Goal: Information Seeking & Learning: Learn about a topic

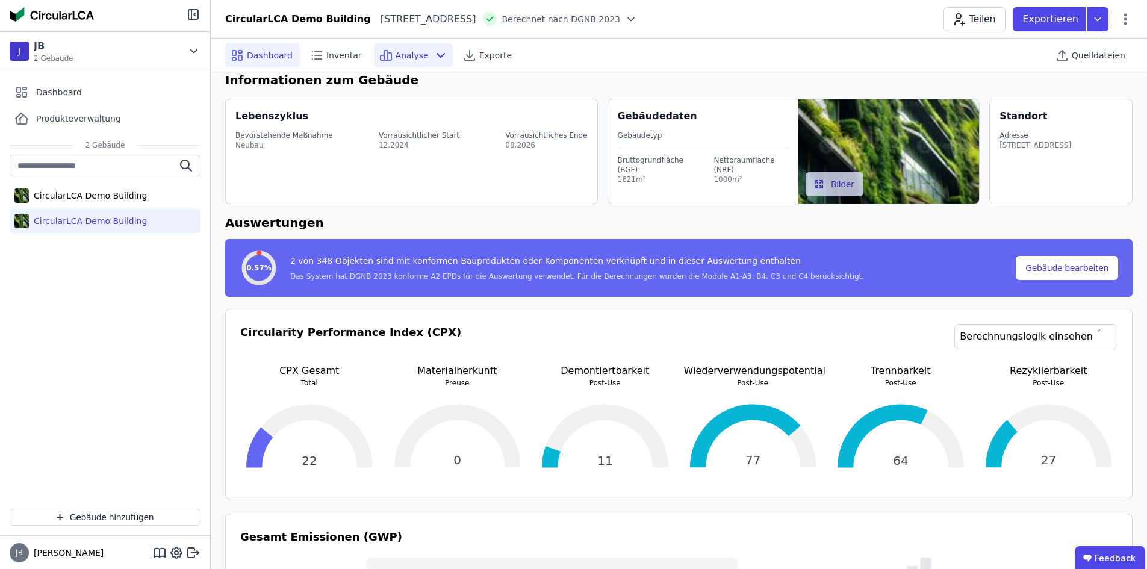
scroll to position [15, 0]
click at [342, 52] on span "Inventar" at bounding box center [344, 55] width 36 height 12
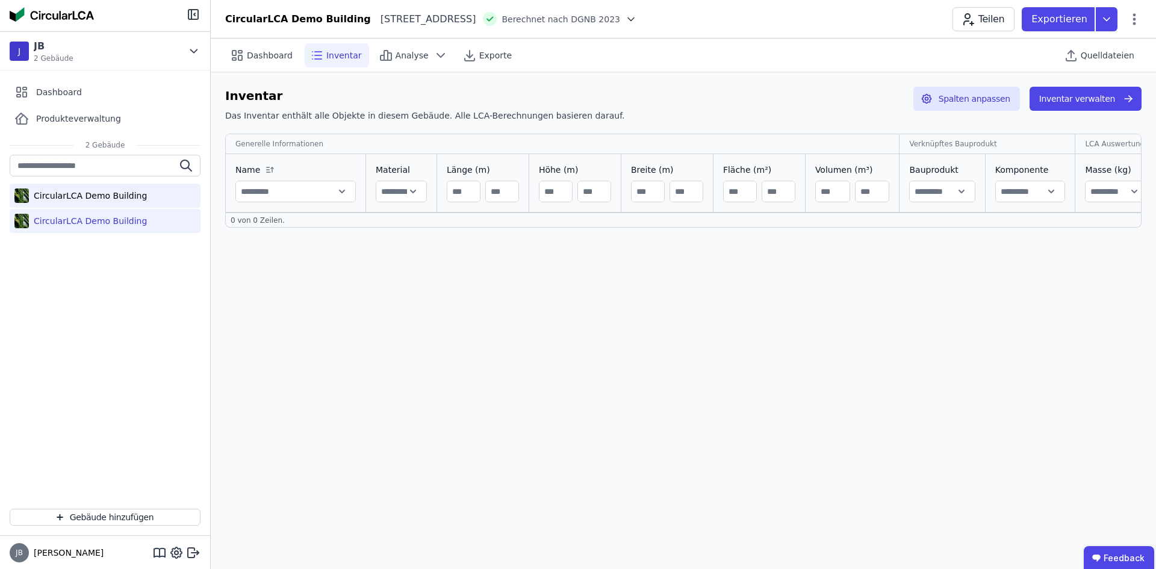
click at [121, 195] on div "CircularLCA Demo Building" at bounding box center [88, 196] width 118 height 12
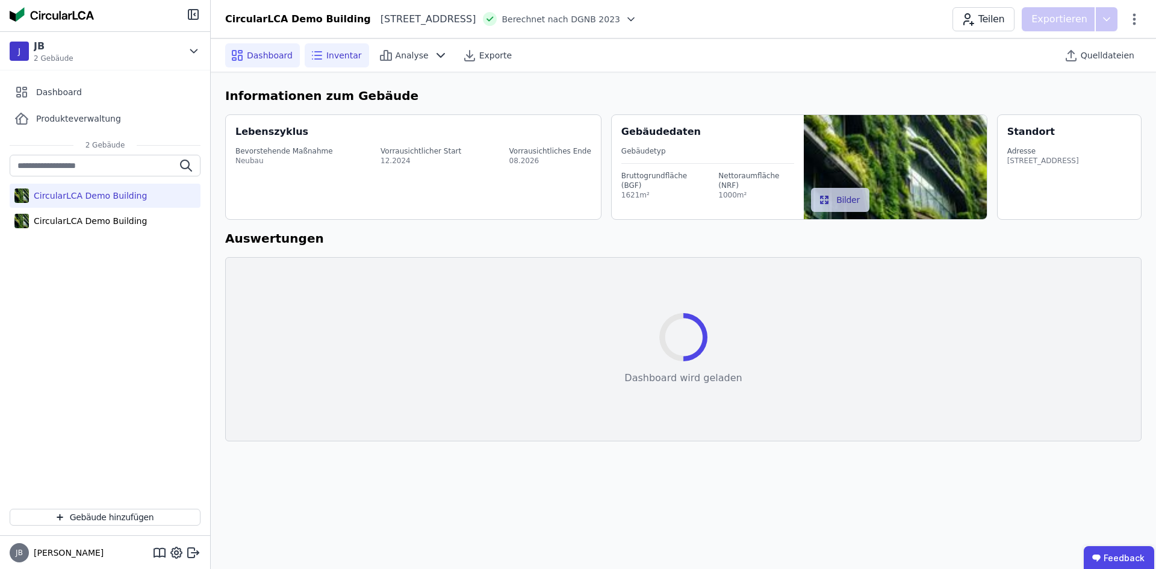
click at [327, 56] on span "Inventar" at bounding box center [344, 55] width 36 height 12
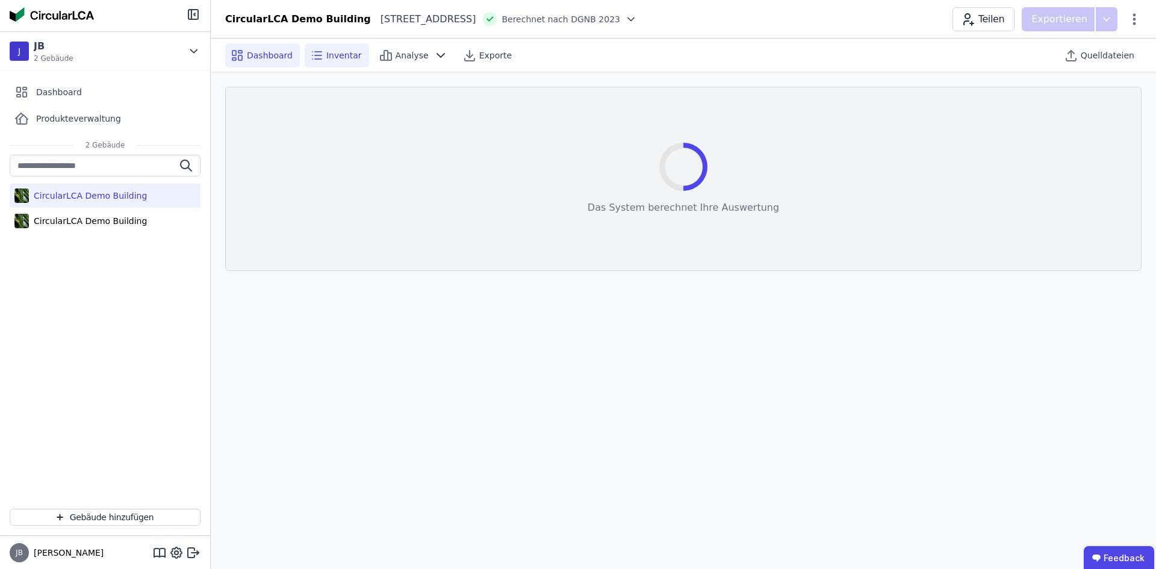
click at [261, 57] on span "Dashboard" at bounding box center [270, 55] width 46 height 12
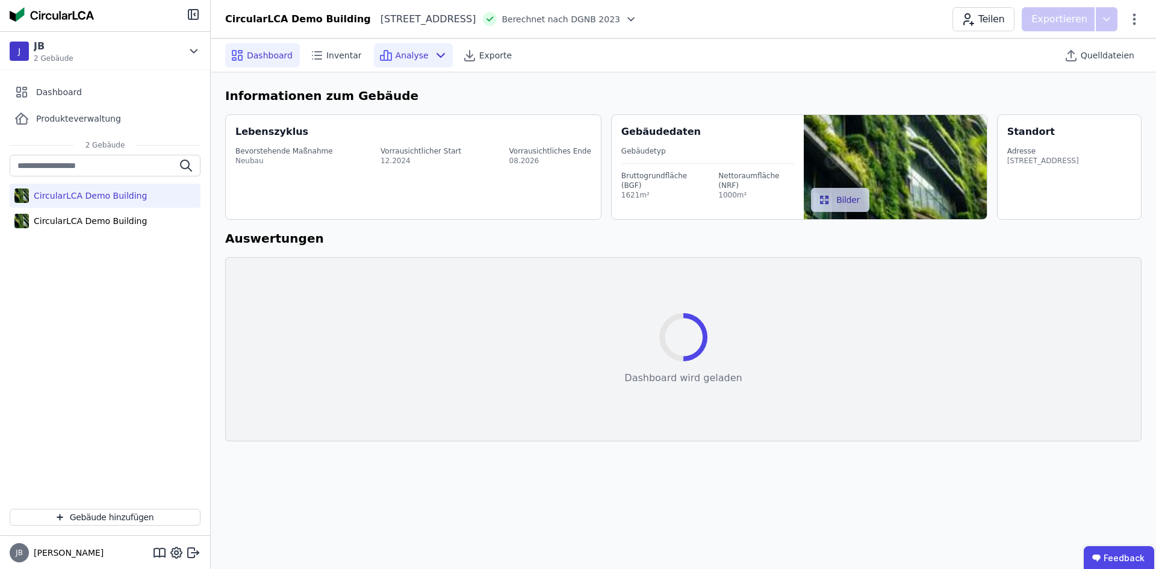
click at [416, 54] on span "Analyse" at bounding box center [411, 55] width 33 height 12
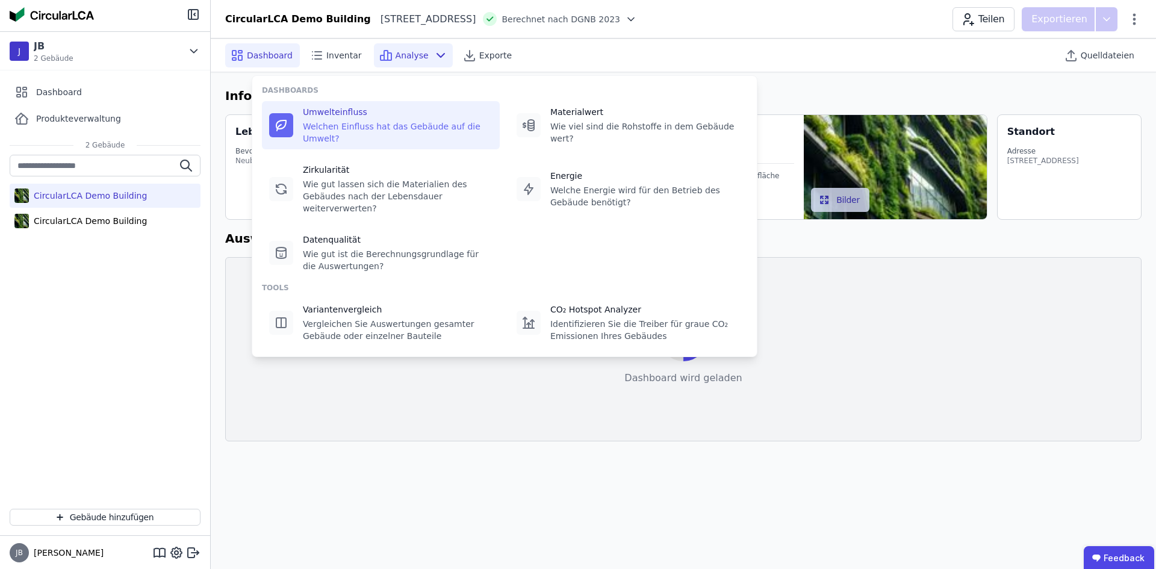
click at [333, 132] on div "Welchen Einfluss hat das Gebäude auf die Umwelt?" at bounding box center [398, 132] width 190 height 24
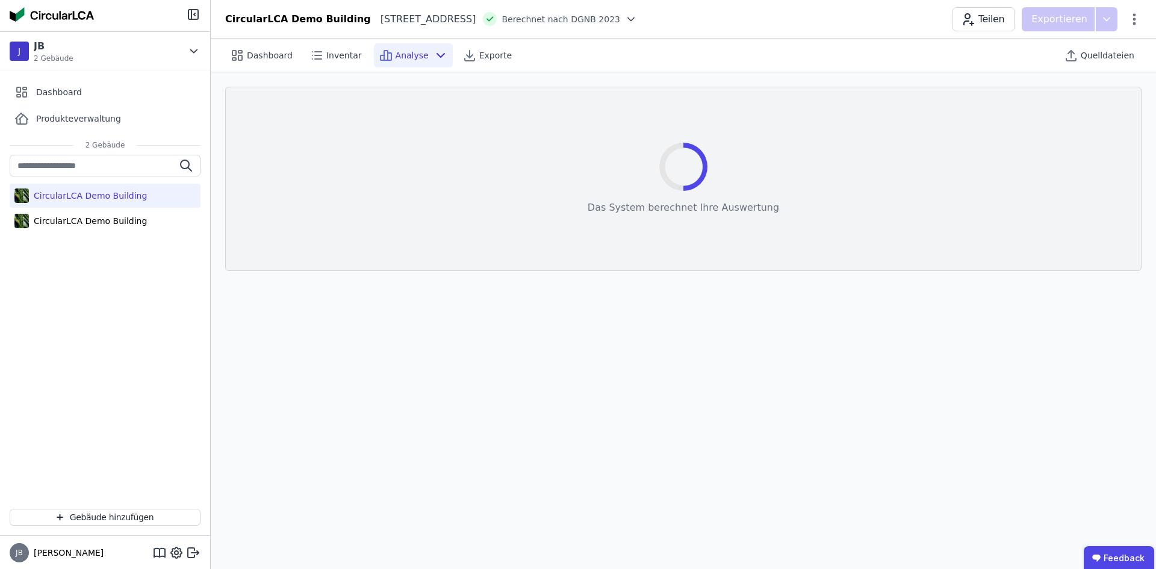
click at [562, 374] on div "Dashboard Inventar Analyse Exporte Quelldateien Das System berechnet Ihre Auswe…" at bounding box center [683, 304] width 945 height 530
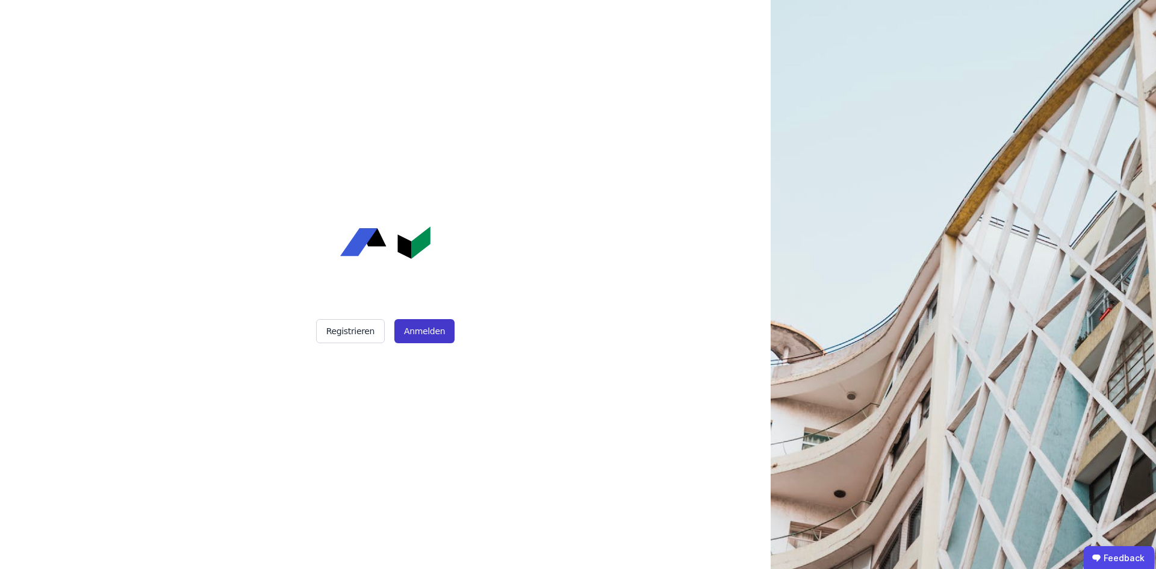
click at [423, 332] on button "Anmelden" at bounding box center [424, 331] width 60 height 24
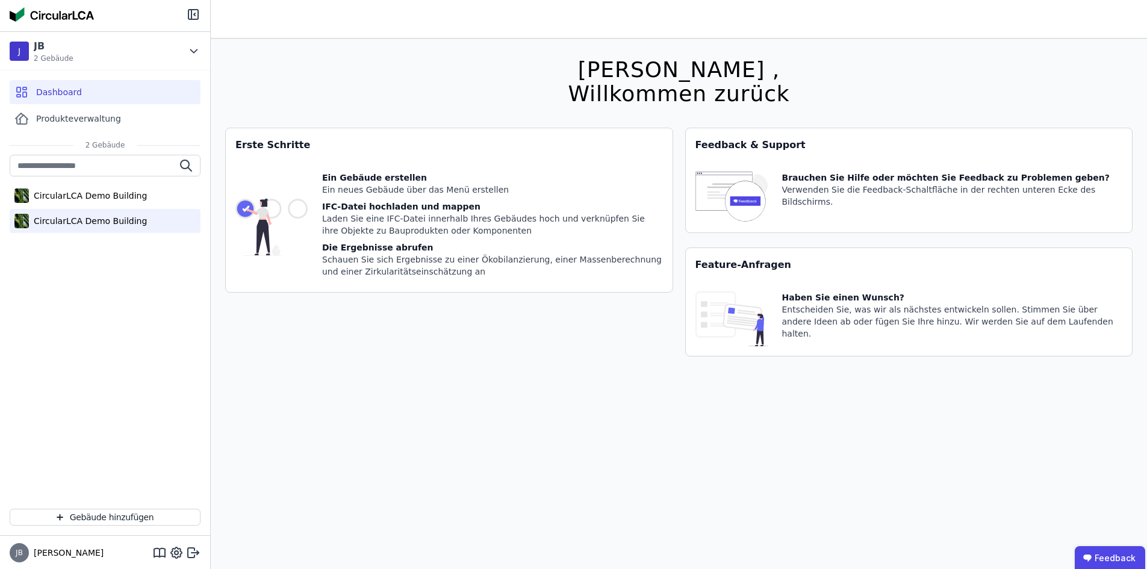
click at [79, 209] on div "CircularLCA Demo Building" at bounding box center [105, 221] width 191 height 24
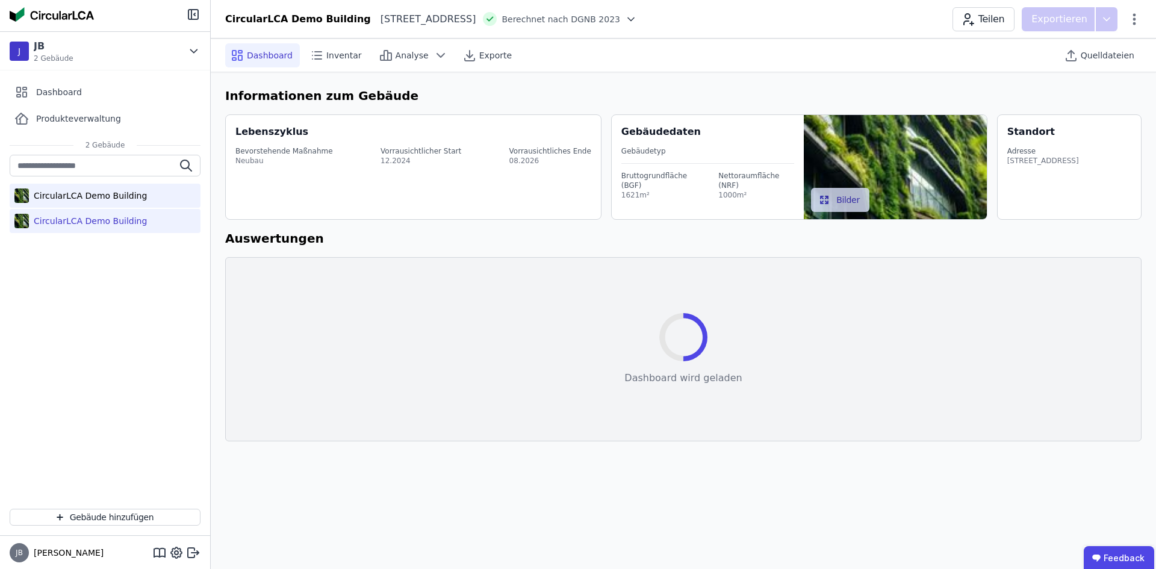
click at [79, 203] on div "CircularLCA Demo Building" at bounding box center [105, 196] width 191 height 24
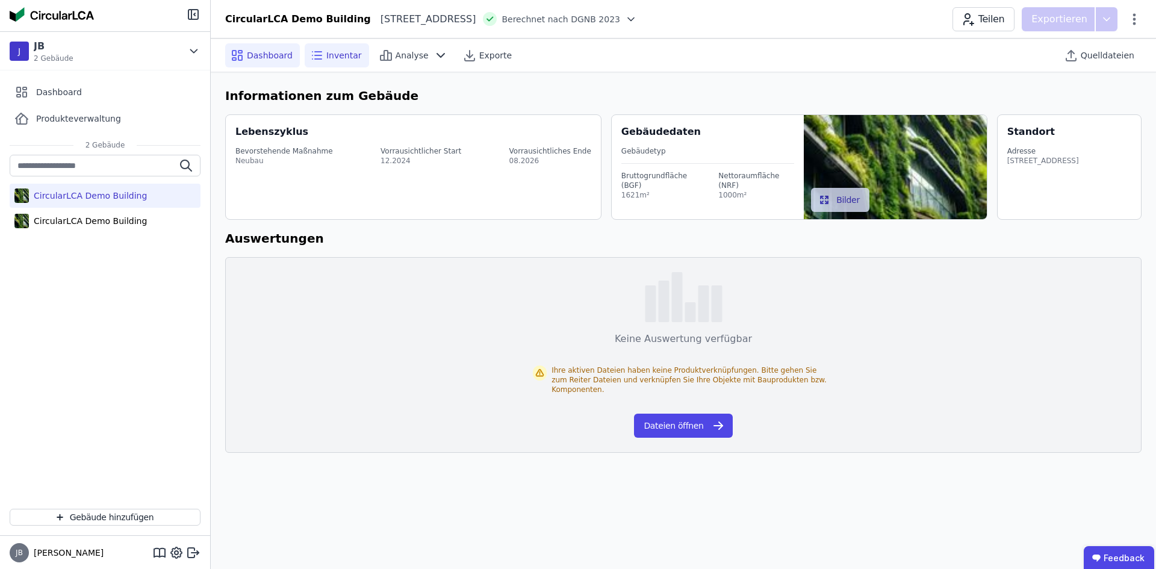
click at [312, 54] on icon at bounding box center [316, 55] width 14 height 14
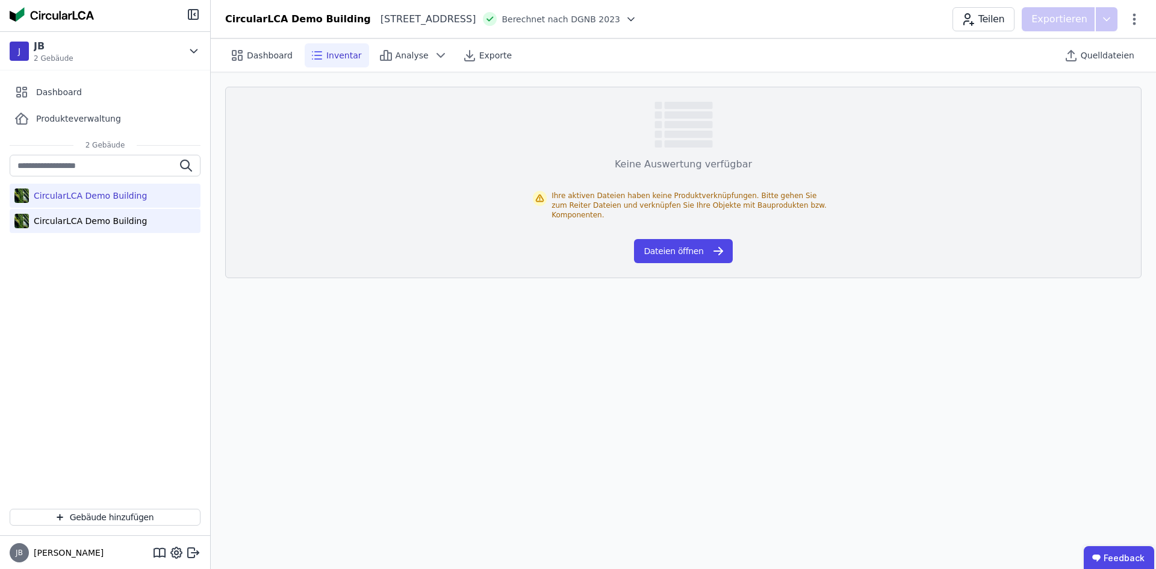
click at [32, 223] on div "CircularLCA Demo Building" at bounding box center [88, 221] width 118 height 12
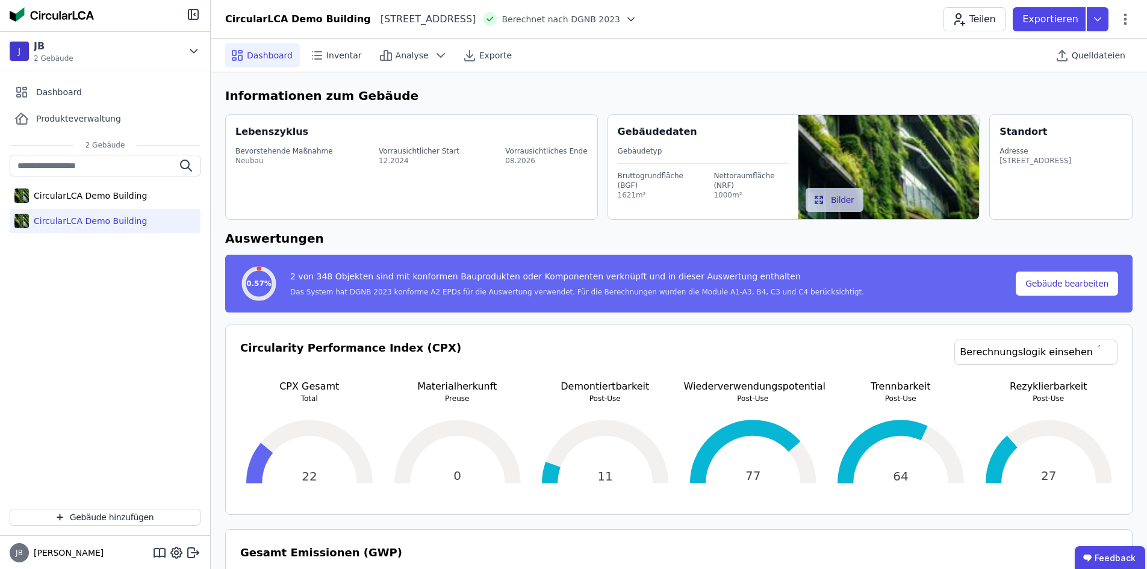
click at [324, 67] on div "Dashboard Inventar Analyse Exporte Quelldateien" at bounding box center [678, 55] width 907 height 33
click at [324, 63] on div "Inventar" at bounding box center [337, 55] width 64 height 24
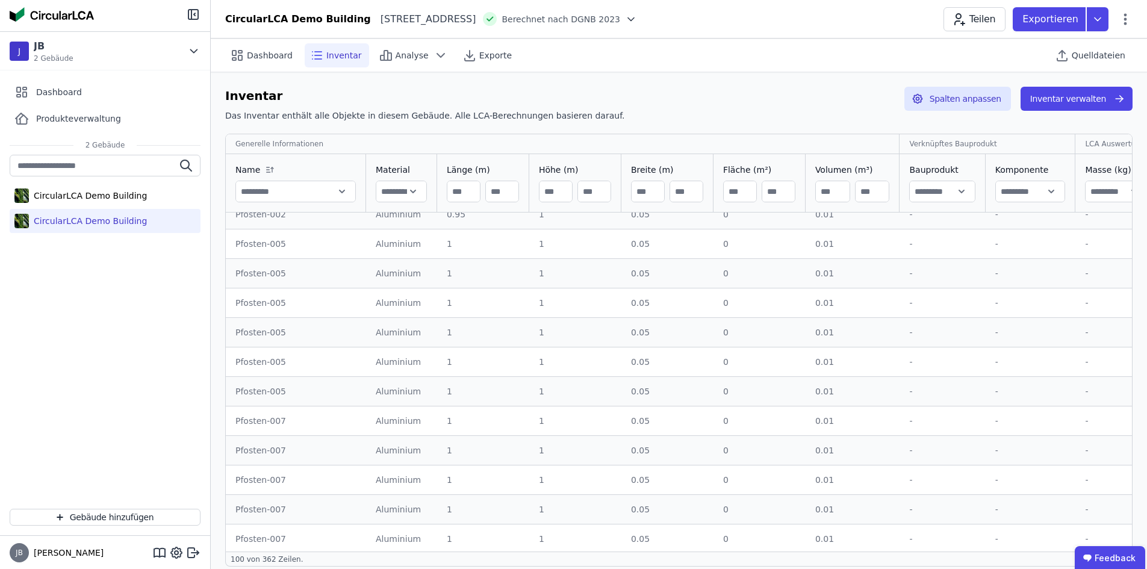
scroll to position [2615, 0]
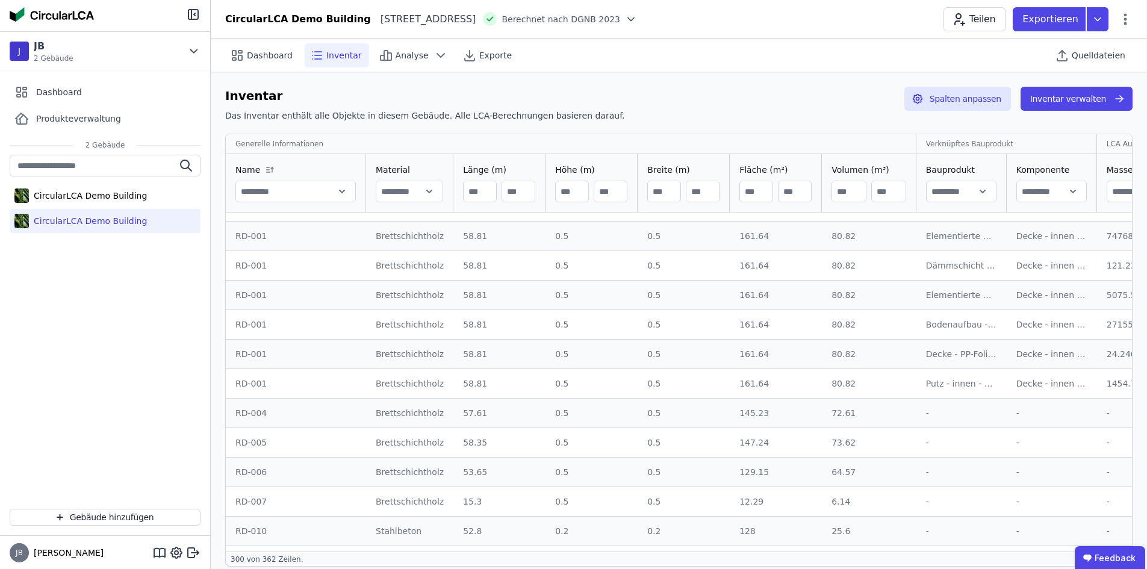
drag, startPoint x: 623, startPoint y: 273, endPoint x: 611, endPoint y: 365, distance: 92.9
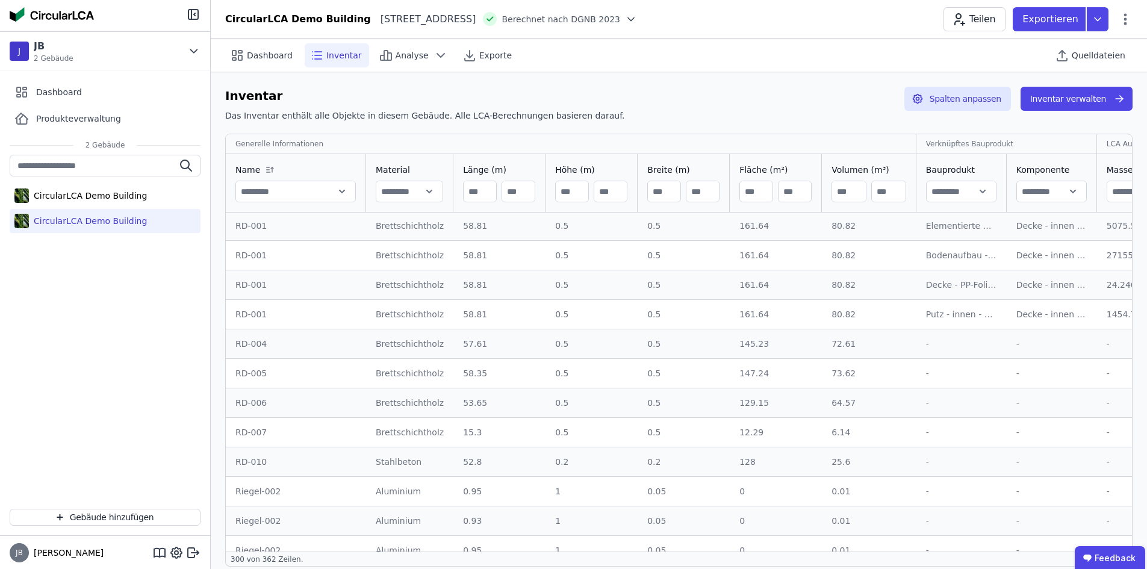
scroll to position [6125, 0]
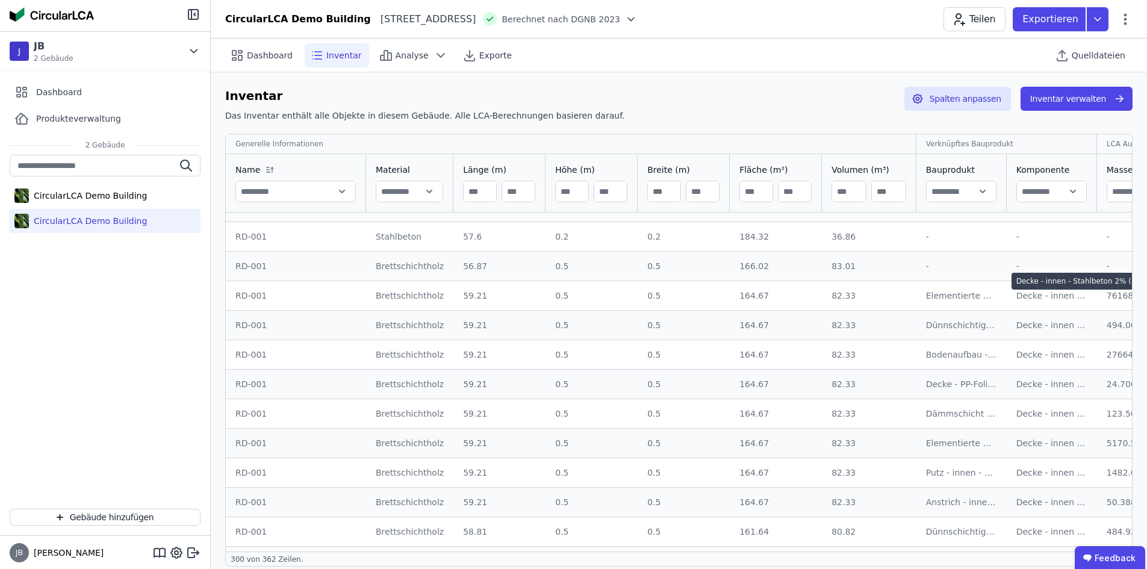
click at [1029, 300] on div "Decke - innen - Stahlbeton 2% (20cm) - Zement-Estrich - Linoleum - unterseitig …" at bounding box center [1051, 296] width 71 height 12
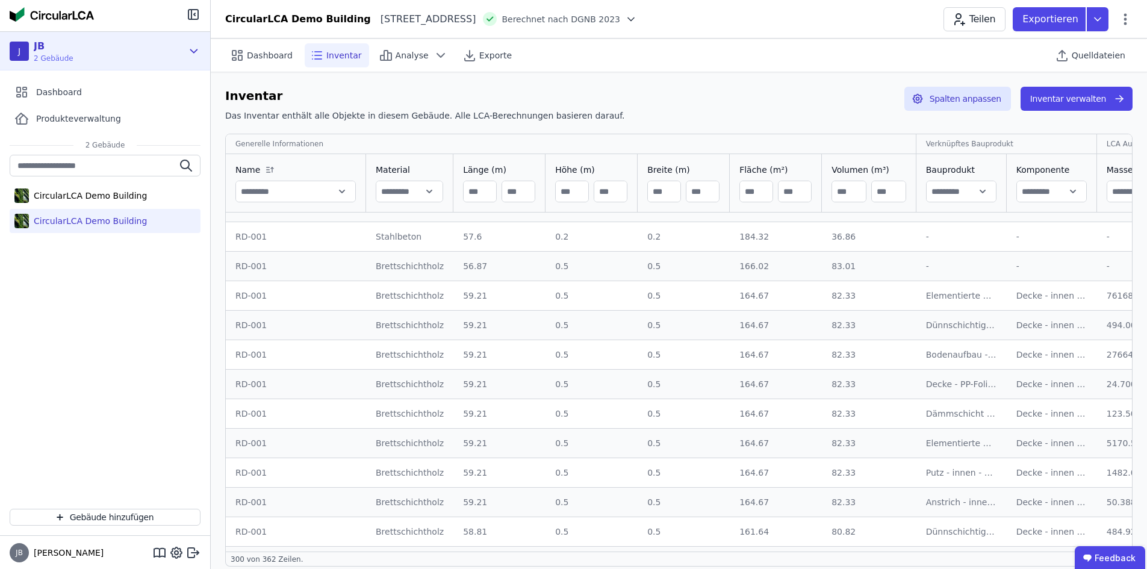
click at [174, 41] on div "J JB 2 Gebäude" at bounding box center [96, 51] width 173 height 24
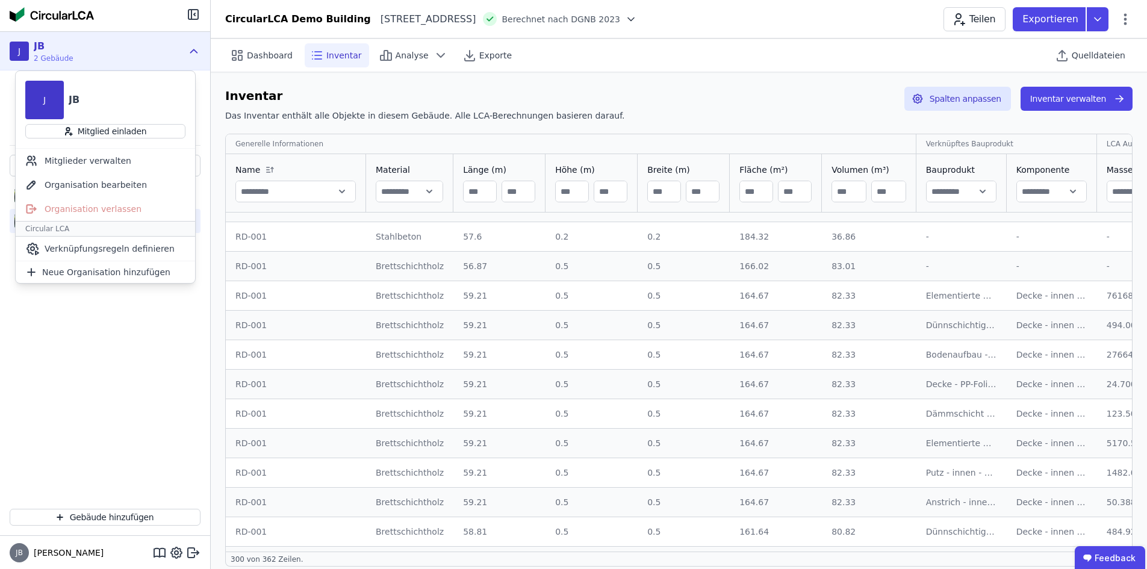
click at [174, 41] on div "J JB 2 Gebäude" at bounding box center [96, 51] width 173 height 24
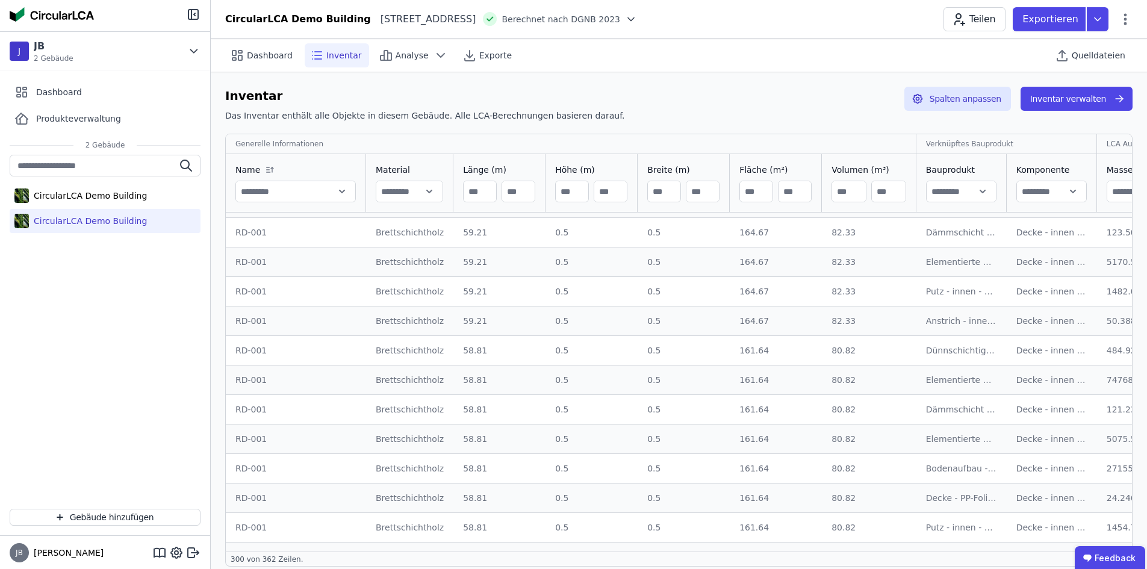
scroll to position [6305, 0]
